Goal: Task Accomplishment & Management: Manage account settings

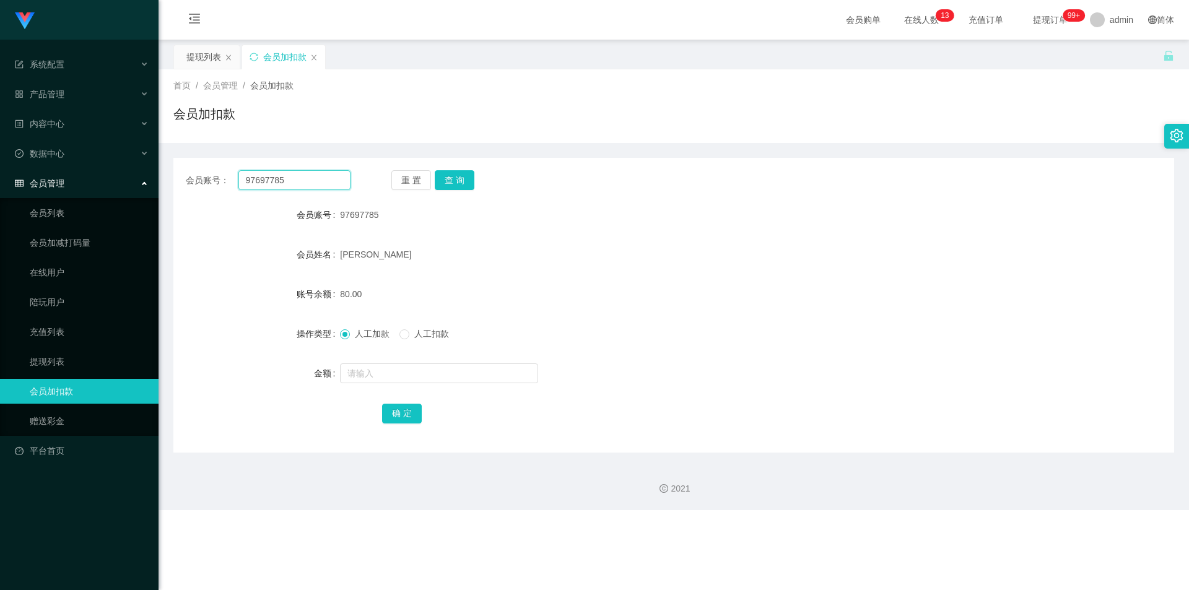
drag, startPoint x: 0, startPoint y: 0, endPoint x: 3, endPoint y: 137, distance: 136.9
click at [0, 139] on section "系统配置 产品管理 内容中心 数据中心 会员管理 会员列表 会员加减打码量 在线用户 陪玩用户 充值列表 提现列表 会员加扣款 赠送彩金 平台首页 保存配置 …" at bounding box center [594, 255] width 1189 height 510
click at [456, 180] on button "查 询" at bounding box center [455, 180] width 40 height 20
click at [365, 375] on input "text" at bounding box center [439, 374] width 198 height 20
type input "8"
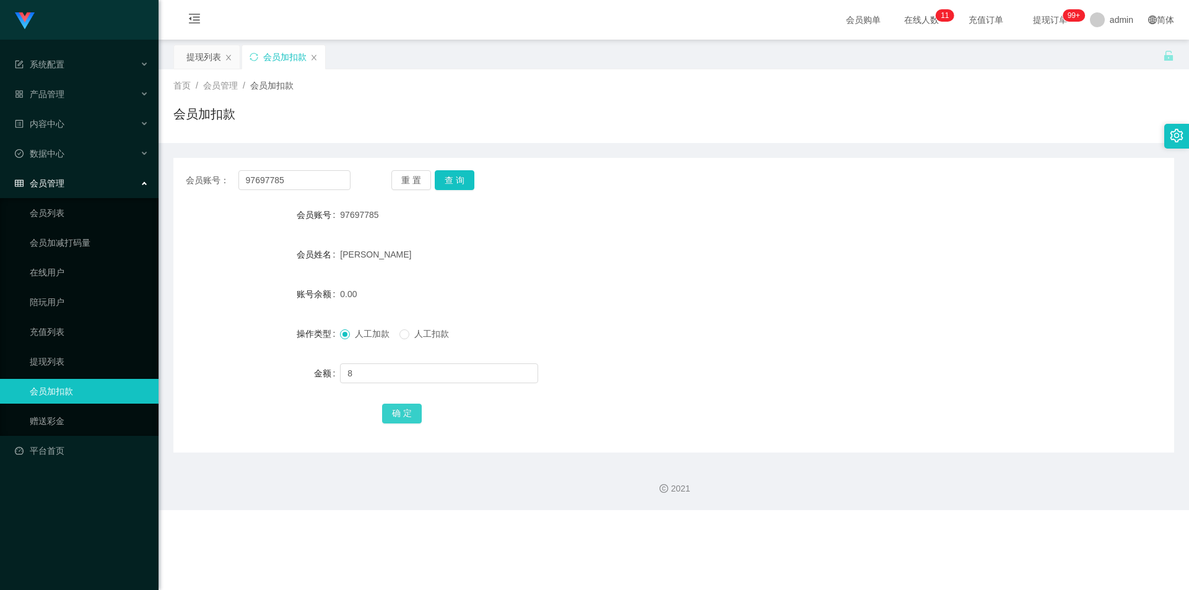
click at [398, 407] on button "确 定" at bounding box center [402, 414] width 40 height 20
click at [627, 276] on form "会员账号 97697785 会员姓名 [PERSON_NAME] 账号余额 8.00 操作类型 人工加款 人工扣款 金额 确 定" at bounding box center [673, 314] width 1001 height 223
click at [472, 123] on div "会员加扣款" at bounding box center [673, 119] width 1001 height 28
drag, startPoint x: 256, startPoint y: 178, endPoint x: 0, endPoint y: 155, distance: 257.5
click at [0, 155] on section "系统配置 产品管理 内容中心 数据中心 会员管理 会员列表 会员加减打码量 在线用户 陪玩用户 充值列表 提现列表 会员加扣款 赠送彩金 平台首页 保存配置 …" at bounding box center [594, 255] width 1189 height 510
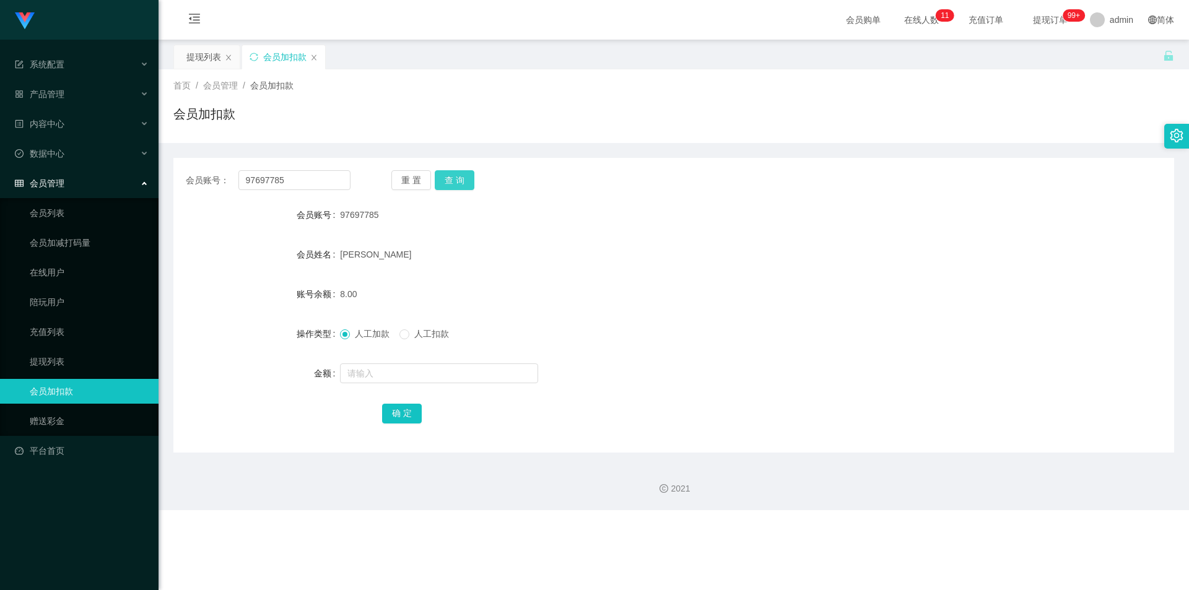
click at [449, 173] on button "查 询" at bounding box center [455, 180] width 40 height 20
click at [363, 378] on input "text" at bounding box center [439, 374] width 198 height 20
type input "8"
click at [394, 413] on button "确 定" at bounding box center [402, 414] width 40 height 20
drag, startPoint x: 914, startPoint y: 339, endPoint x: 1043, endPoint y: 103, distance: 268.8
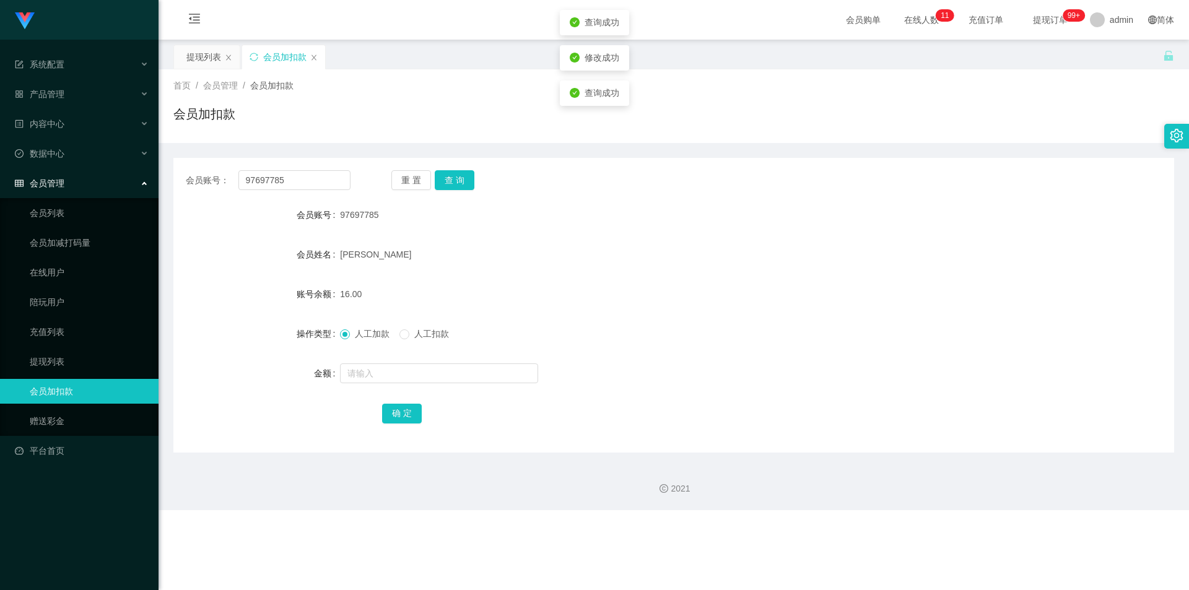
click at [940, 318] on form "会员账号 97697785 会员姓名 [PERSON_NAME] 账号余额 16.00 操作类型 人工加款 人工扣款 金额 确 定" at bounding box center [673, 314] width 1001 height 223
drag, startPoint x: 1043, startPoint y: 103, endPoint x: 1102, endPoint y: 2, distance: 117.2
click at [1047, 94] on div "首页 / 会员管理 / 会员加扣款 / 会员加扣款" at bounding box center [673, 106] width 1001 height 54
drag, startPoint x: 318, startPoint y: 177, endPoint x: 12, endPoint y: 157, distance: 306.6
click at [0, 157] on section "系统配置 产品管理 内容中心 数据中心 会员管理 会员列表 会员加减打码量 在线用户 陪玩用户 充值列表 提现列表 会员加扣款 赠送彩金 平台首页 保存配置 …" at bounding box center [594, 255] width 1189 height 510
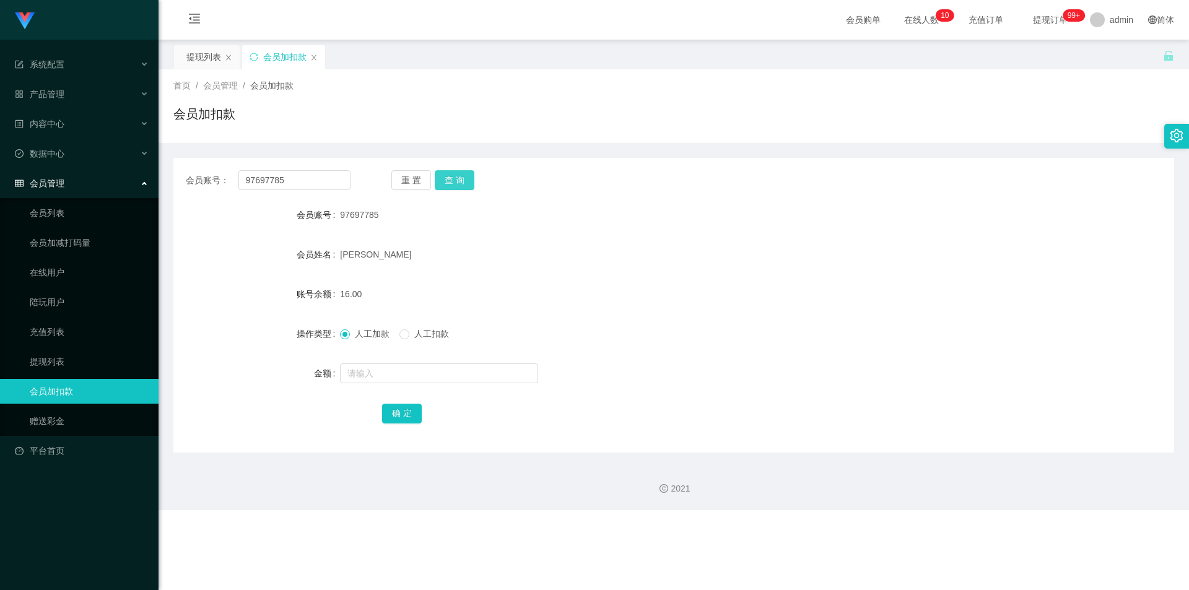
click at [464, 178] on button "查 询" at bounding box center [455, 180] width 40 height 20
click at [370, 378] on input "text" at bounding box center [439, 374] width 198 height 20
type input "8"
click at [406, 411] on button "确 定" at bounding box center [402, 414] width 40 height 20
drag, startPoint x: 911, startPoint y: 294, endPoint x: 982, endPoint y: 255, distance: 80.4
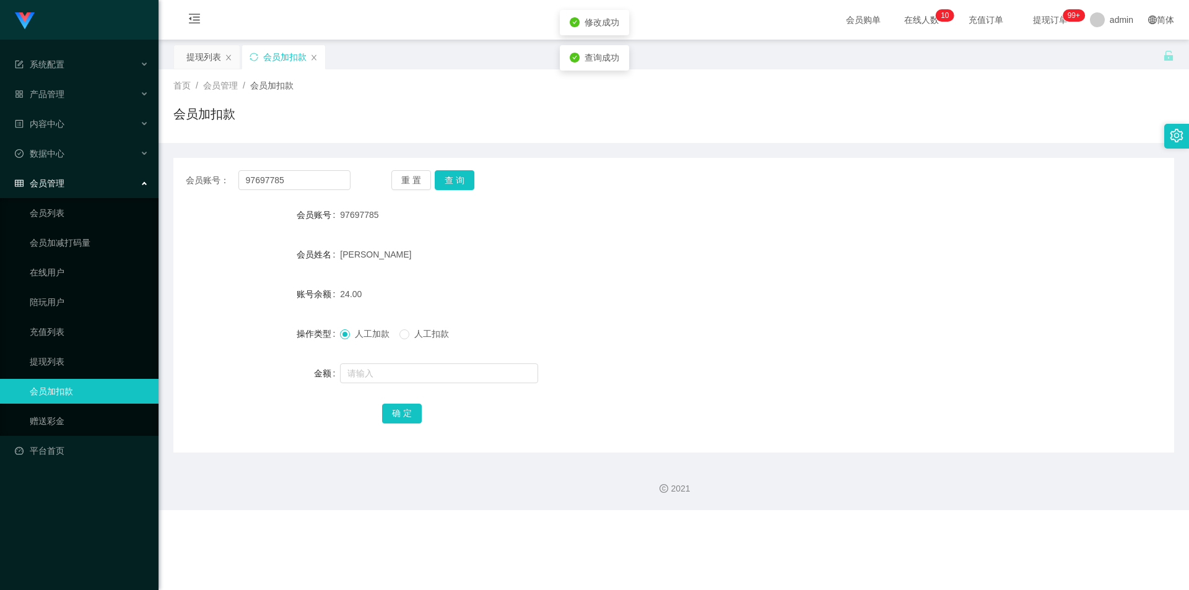
click at [944, 277] on form "会员账号 97697785 会员姓名 [PERSON_NAME] 账号余额 24.00 操作类型 人工加款 人工扣款 金额 确 定" at bounding box center [673, 314] width 1001 height 223
drag, startPoint x: 1086, startPoint y: 130, endPoint x: 1133, endPoint y: 17, distance: 122.1
click at [1086, 129] on div "会员加扣款" at bounding box center [673, 119] width 1001 height 28
drag, startPoint x: 299, startPoint y: 178, endPoint x: 0, endPoint y: 155, distance: 299.3
click at [0, 155] on section "系统配置 产品管理 内容中心 数据中心 会员管理 会员列表 会员加减打码量 在线用户 陪玩用户 充值列表 提现列表 会员加扣款 赠送彩金 平台首页 保存配置 …" at bounding box center [594, 255] width 1189 height 510
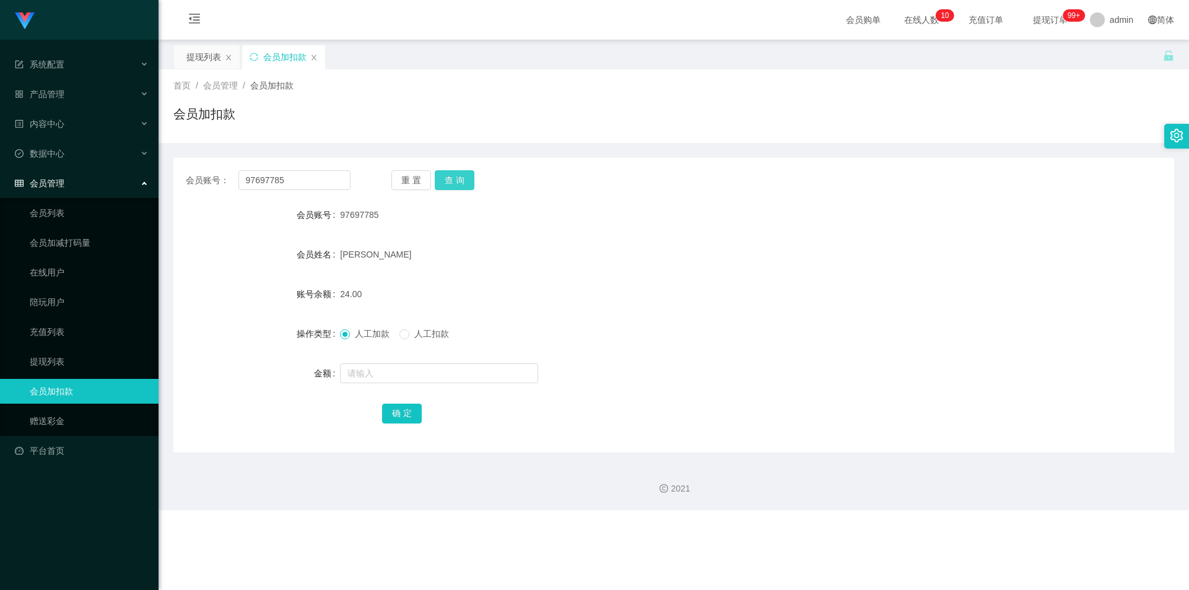
click at [449, 179] on button "查 询" at bounding box center [455, 180] width 40 height 20
click at [354, 367] on input "text" at bounding box center [439, 374] width 198 height 20
type input "8"
click at [389, 414] on button "确 定" at bounding box center [402, 414] width 40 height 20
click at [735, 362] on div at bounding box center [632, 373] width 584 height 25
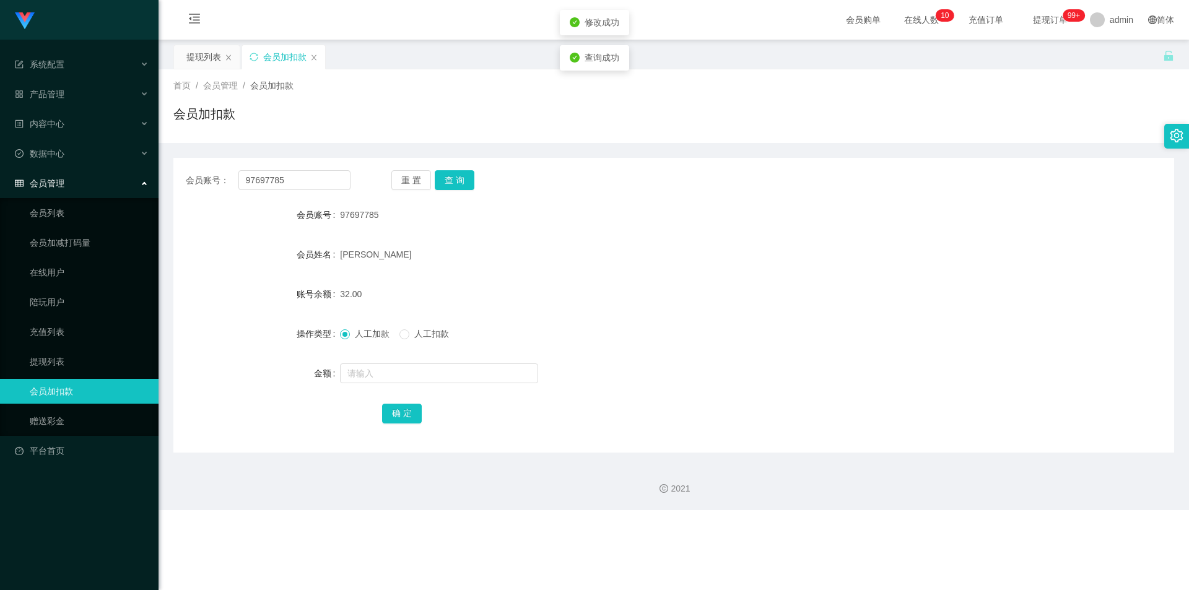
click at [926, 201] on div "会员账号： 97697785 重 置 查 询 会员账号 97697785 会员姓名 [PERSON_NAME] 账号余额 32.00 操作类型 人工加款 人工…" at bounding box center [673, 305] width 1001 height 295
drag, startPoint x: 326, startPoint y: 173, endPoint x: 0, endPoint y: 149, distance: 326.6
click at [0, 149] on section "系统配置 产品管理 内容中心 数据中心 会员管理 会员列表 会员加减打码量 在线用户 陪玩用户 充值列表 提现列表 会员加扣款 赠送彩金 平台首页 保存配置 …" at bounding box center [594, 255] width 1189 height 510
click at [449, 173] on button "查 询" at bounding box center [455, 180] width 40 height 20
click at [356, 373] on input "text" at bounding box center [439, 374] width 198 height 20
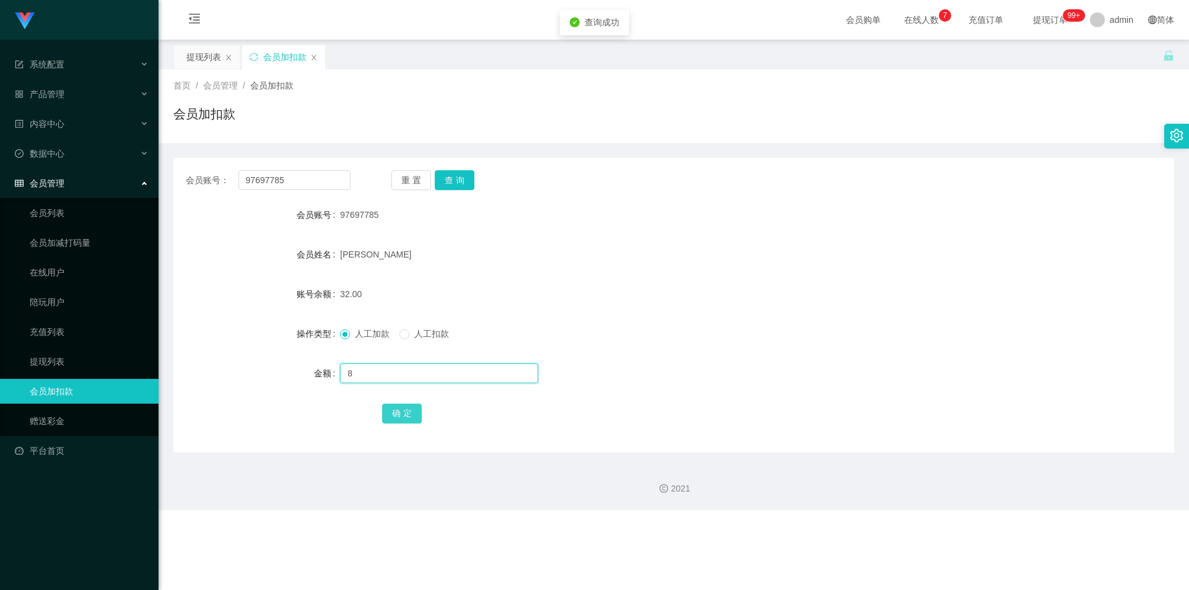
type input "8"
click at [386, 406] on button "确 定" at bounding box center [402, 414] width 40 height 20
drag, startPoint x: 787, startPoint y: 298, endPoint x: 832, endPoint y: 279, distance: 49.1
click at [810, 289] on div "40.00" at bounding box center [632, 294] width 584 height 25
click at [956, 141] on div "首页 / 会员管理 / 会员加扣款 / 会员加扣款" at bounding box center [674, 106] width 1031 height 74
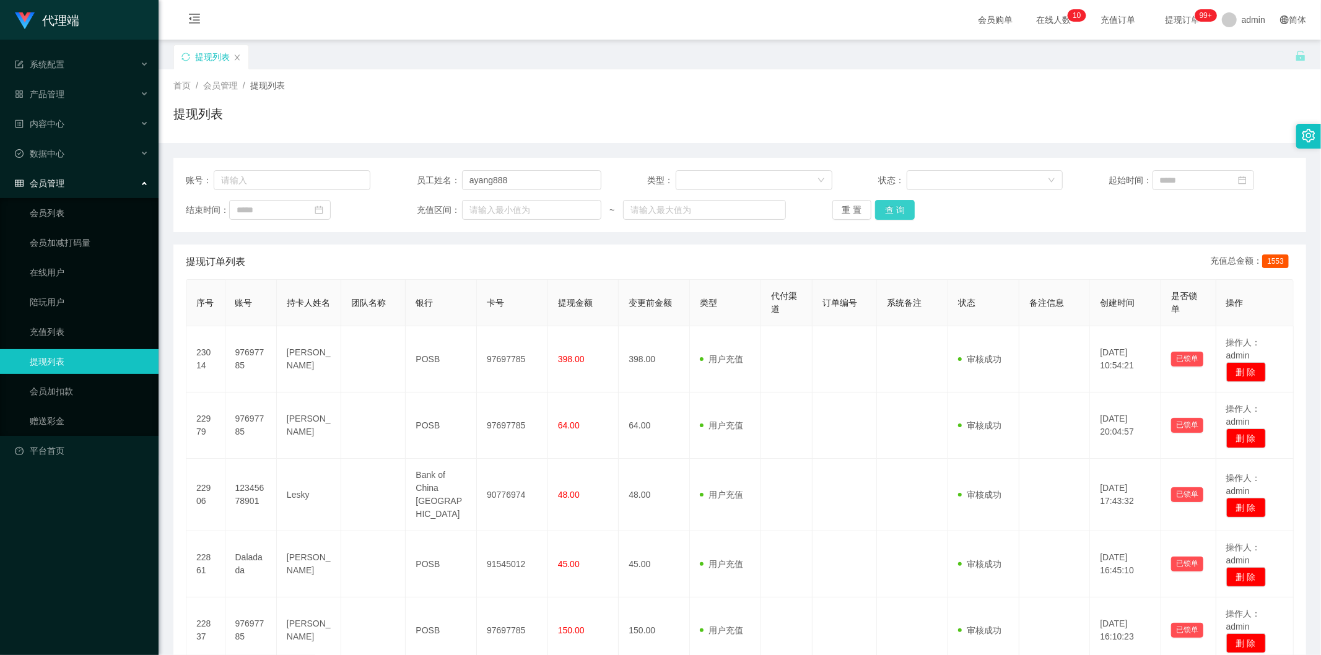
click at [879, 209] on button "查 询" at bounding box center [895, 210] width 40 height 20
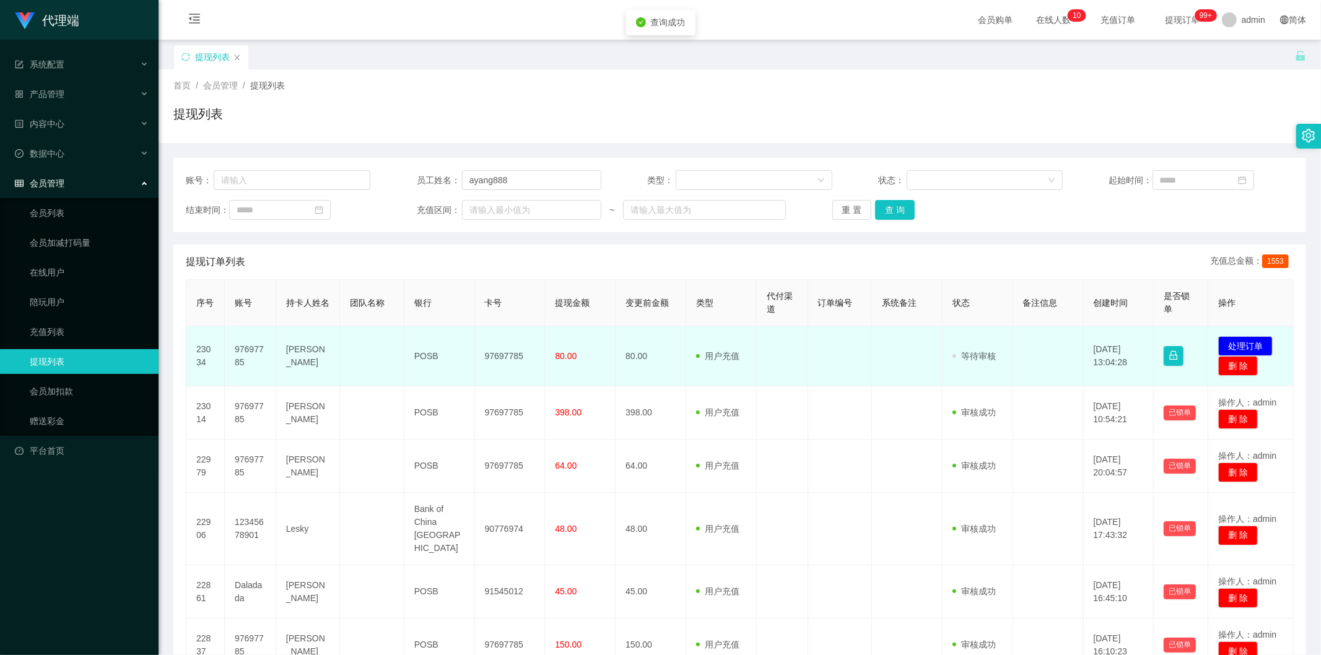
click at [504, 354] on td "97697785" at bounding box center [510, 356] width 71 height 60
copy td "97697785"
click at [1252, 344] on button "处理订单" at bounding box center [1245, 346] width 54 height 20
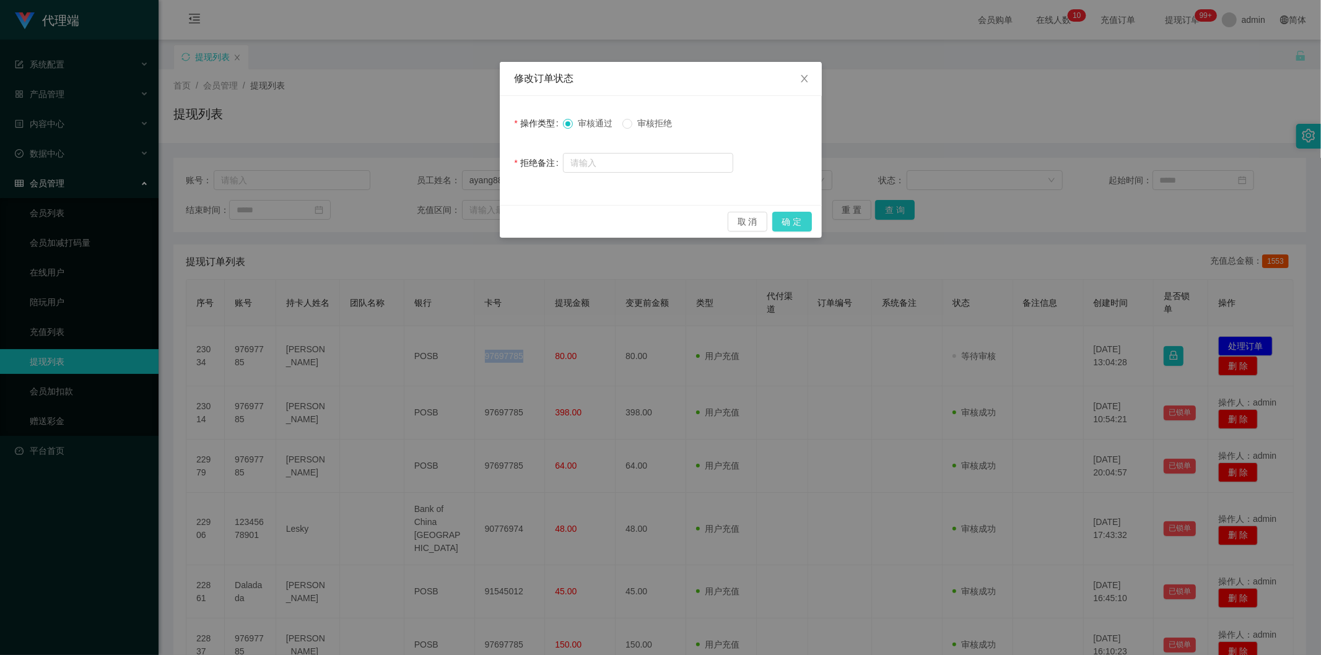
click at [802, 221] on button "确 定" at bounding box center [792, 222] width 40 height 20
